Goal: Information Seeking & Learning: Learn about a topic

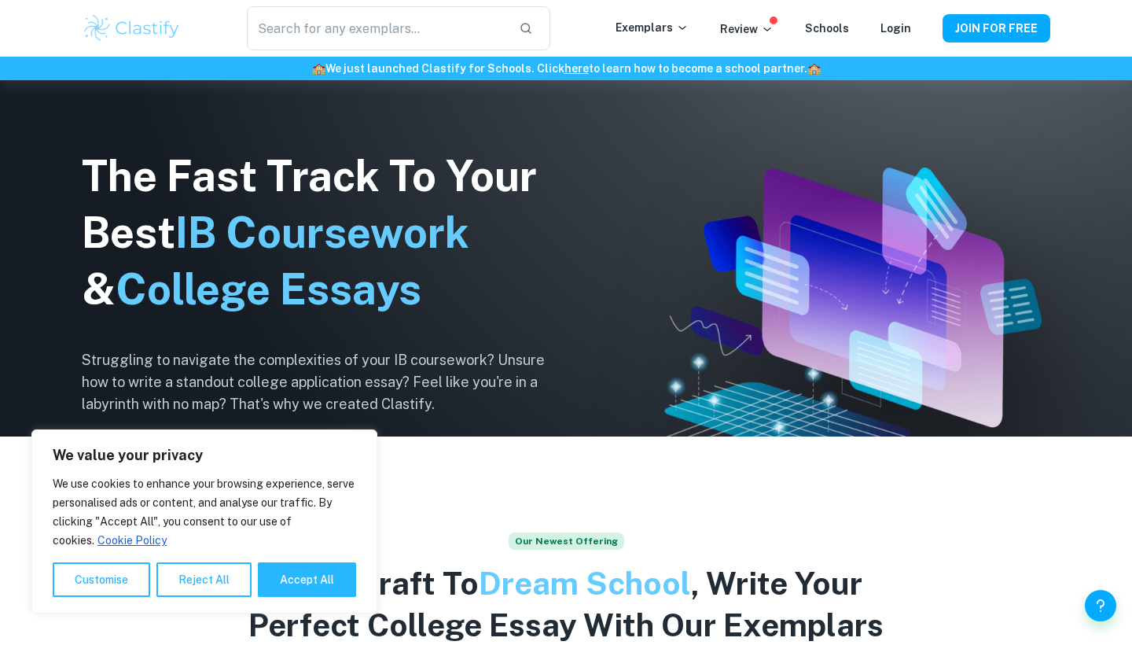
scroll to position [444, 0]
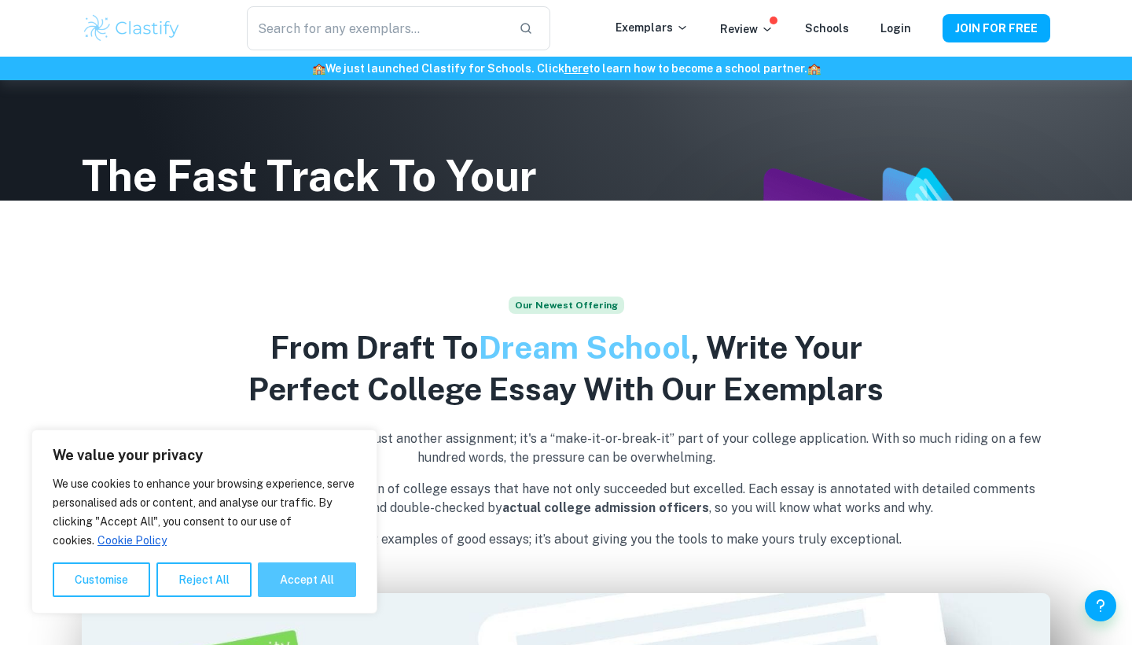
click at [291, 580] on button "Accept All" at bounding box center [307, 579] width 98 height 35
checkbox input "true"
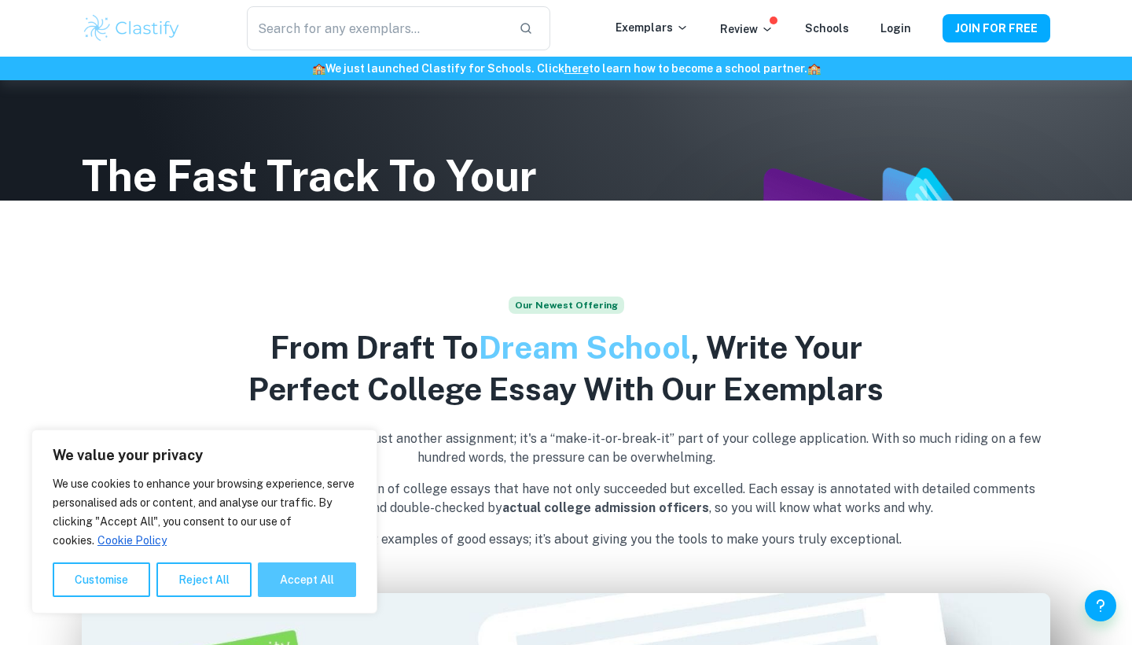
checkbox input "true"
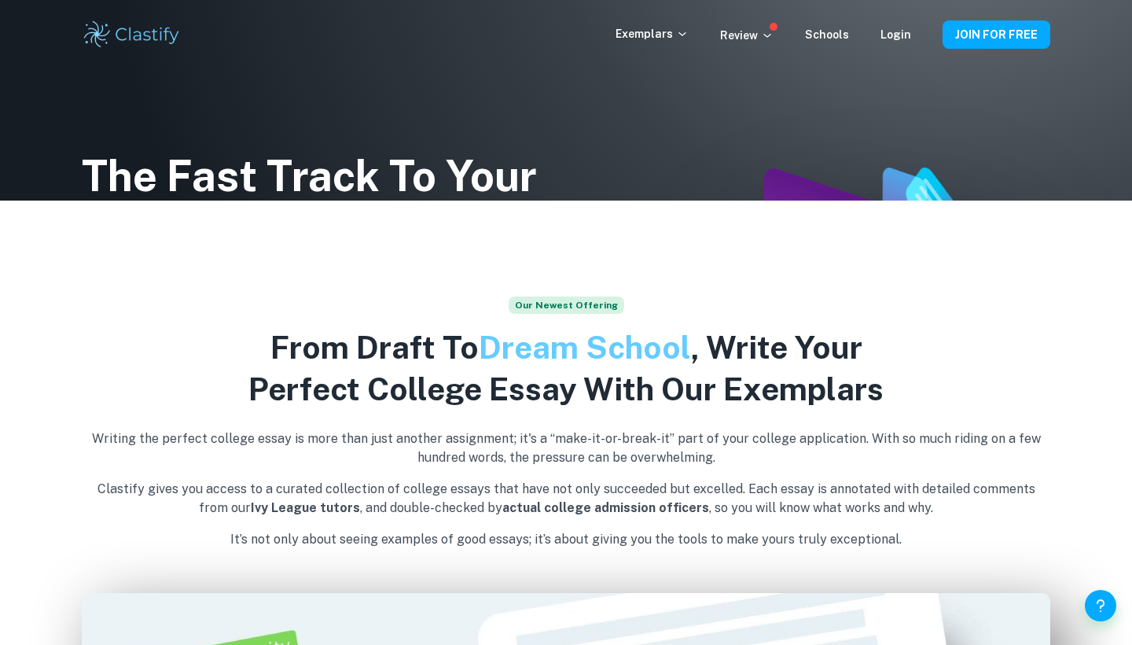
scroll to position [0, 0]
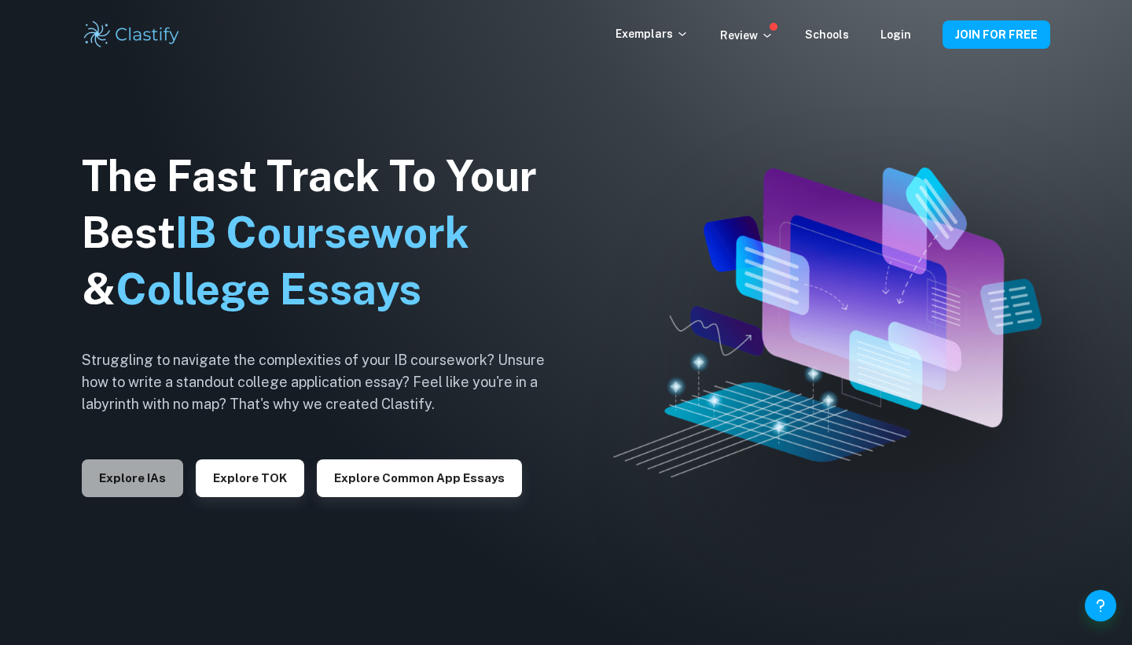
click at [118, 480] on button "Explore IAs" at bounding box center [132, 478] width 101 height 38
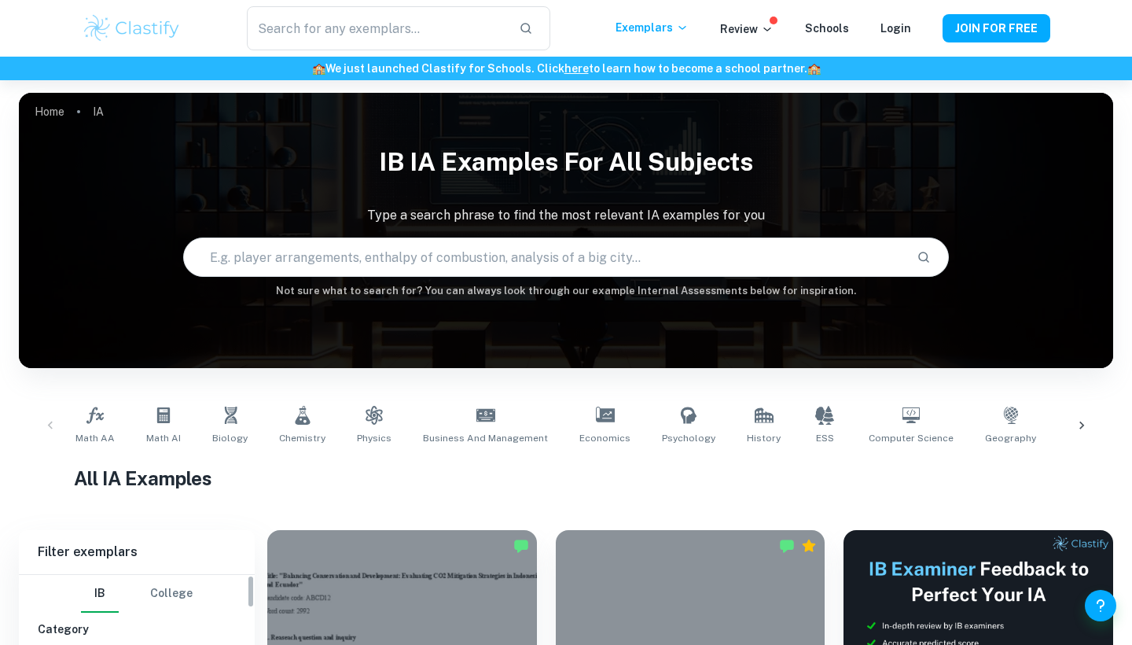
scroll to position [160, 0]
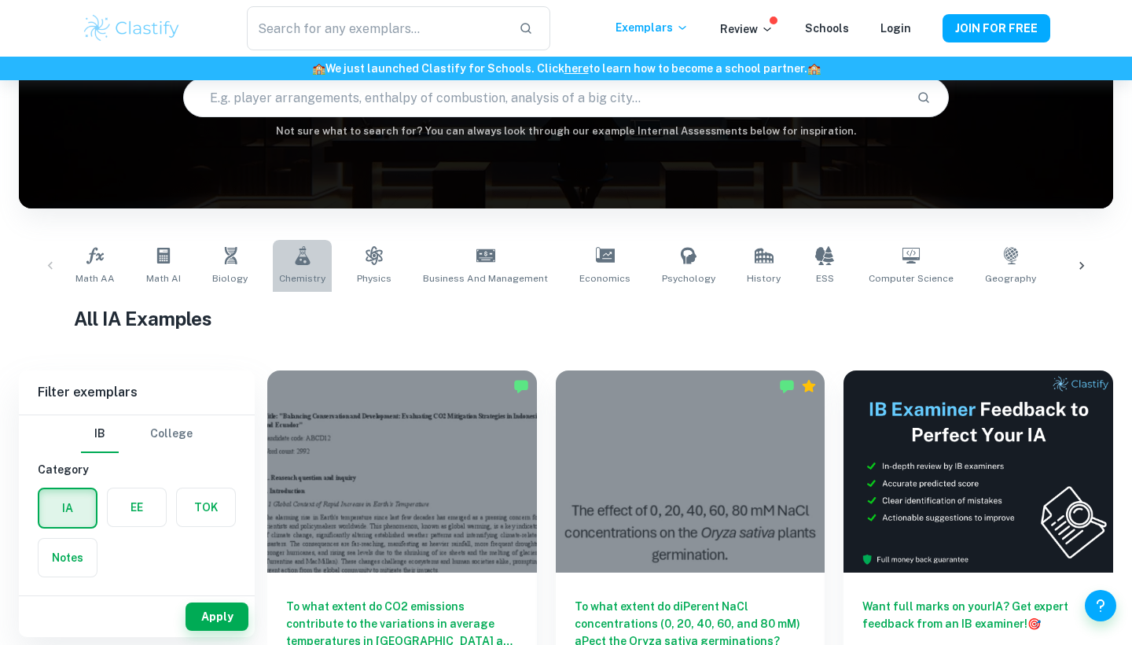
click at [296, 263] on icon at bounding box center [302, 255] width 15 height 19
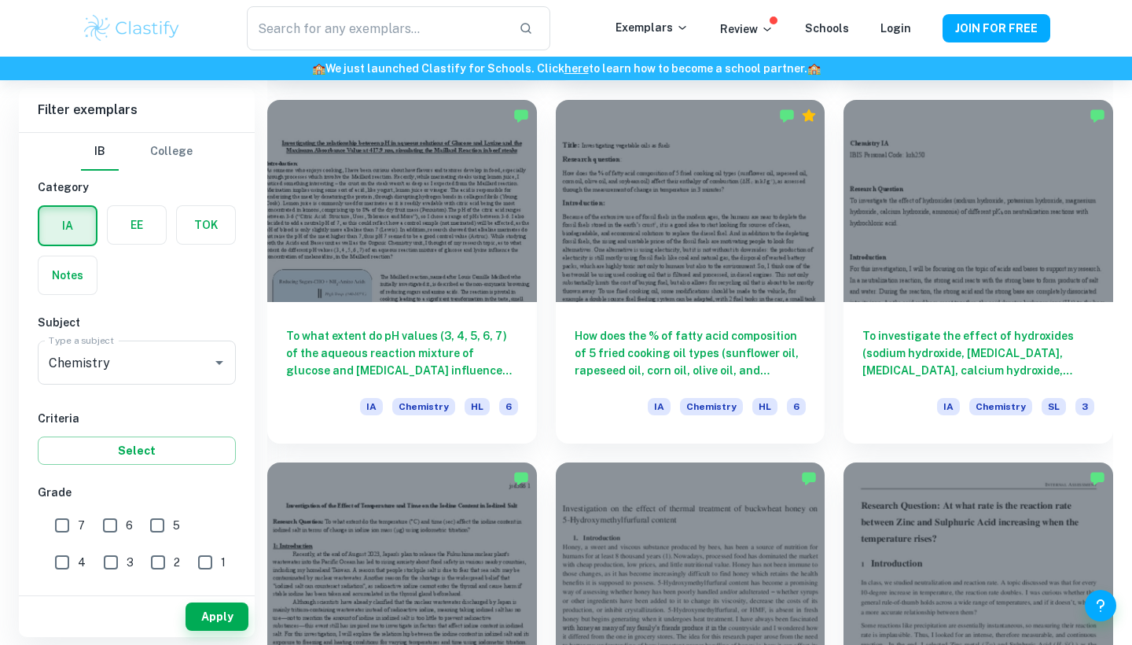
scroll to position [3695, 0]
